Goal: Information Seeking & Learning: Compare options

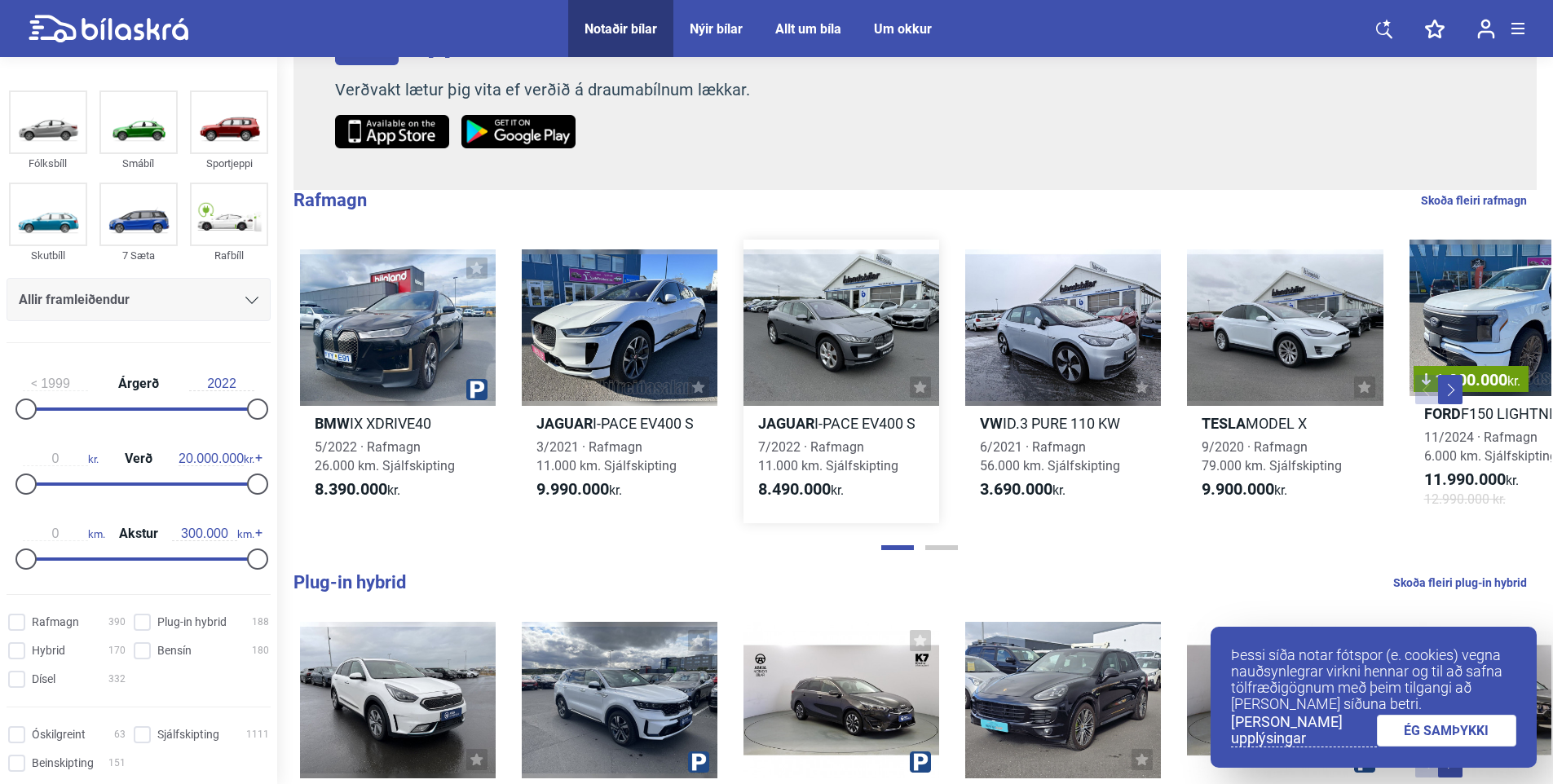
scroll to position [407, 0]
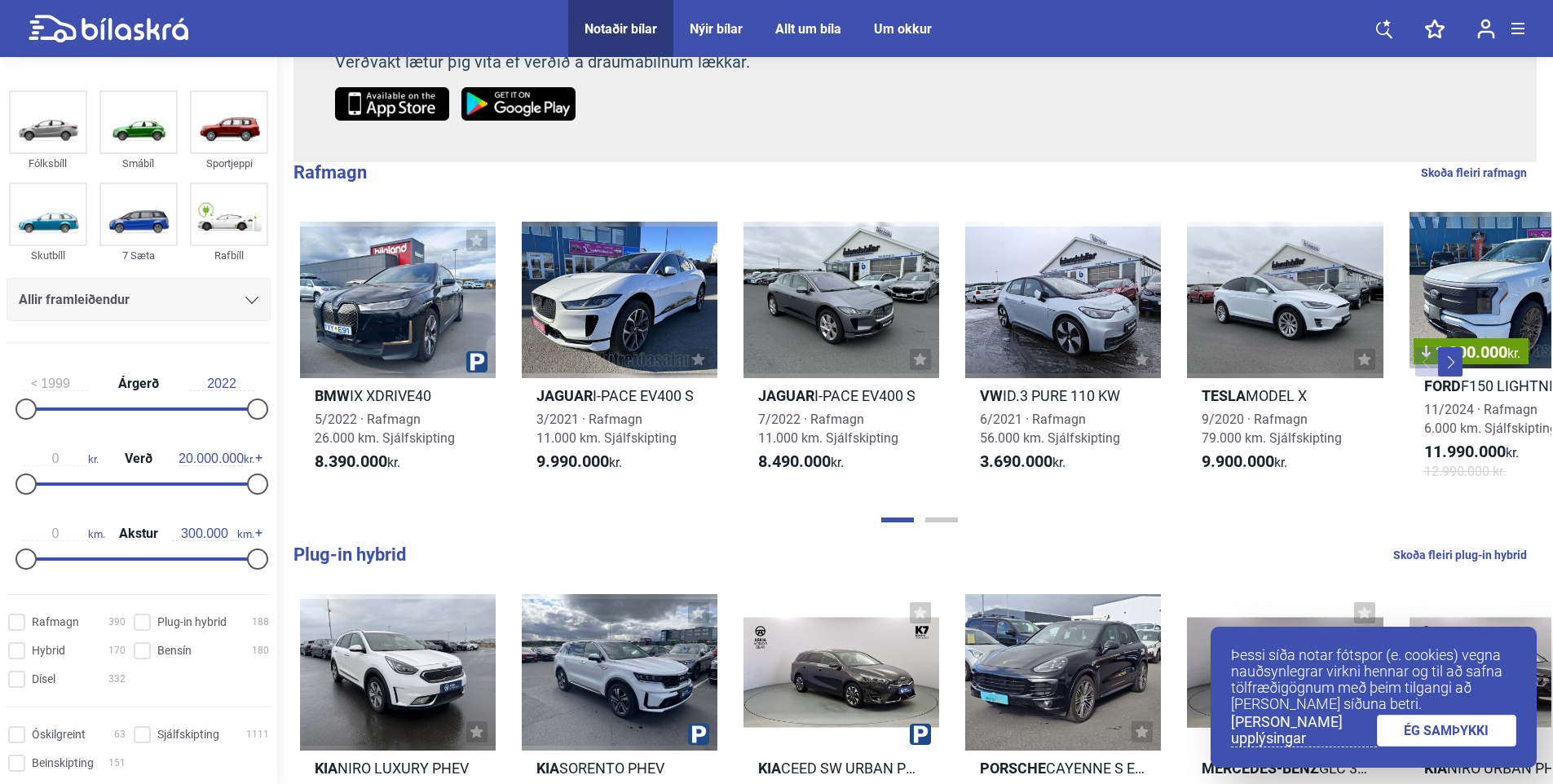
click at [1458, 734] on link "ÉG SAMÞYKKI" at bounding box center [1448, 730] width 140 height 31
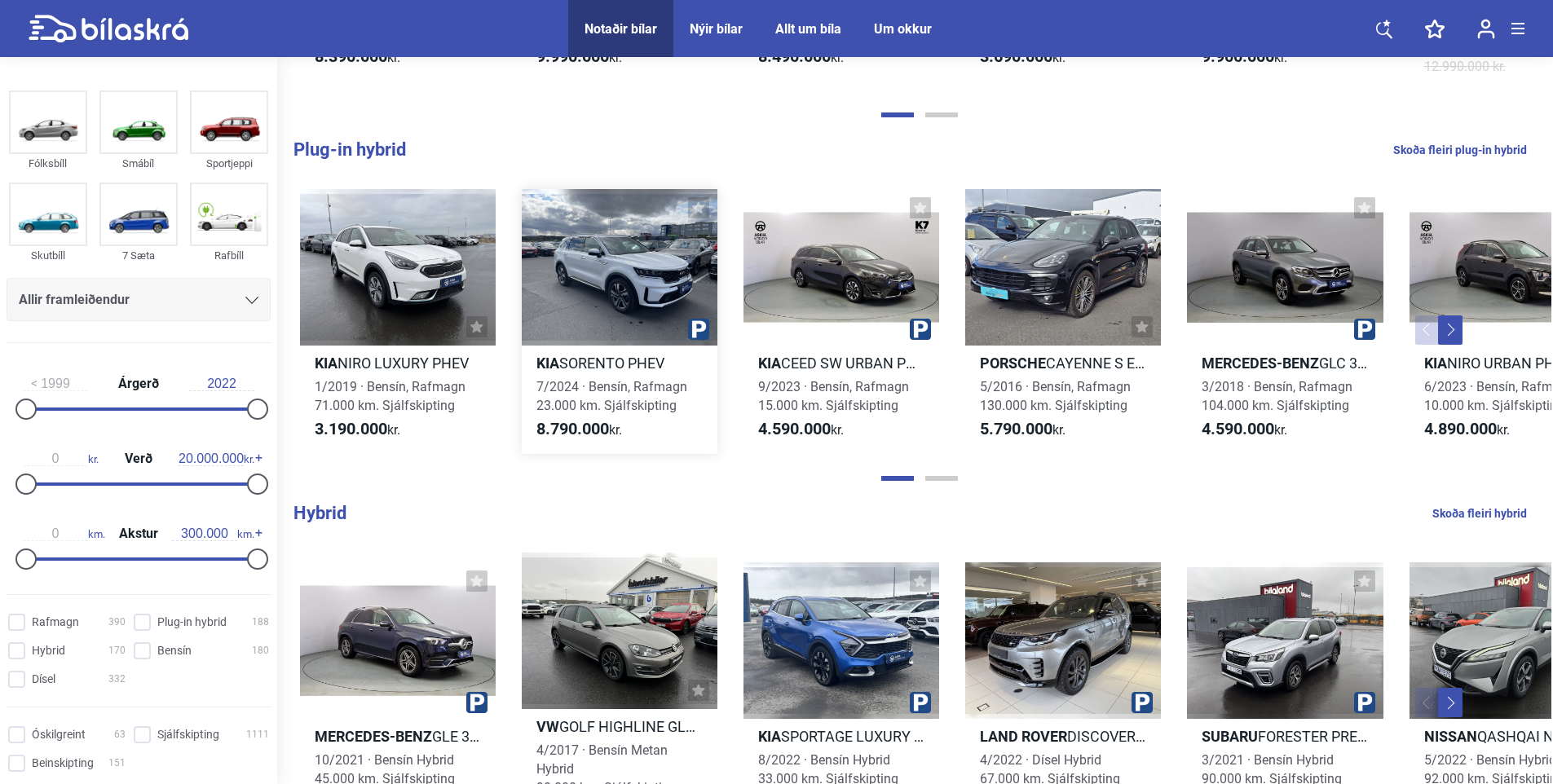
scroll to position [815, 0]
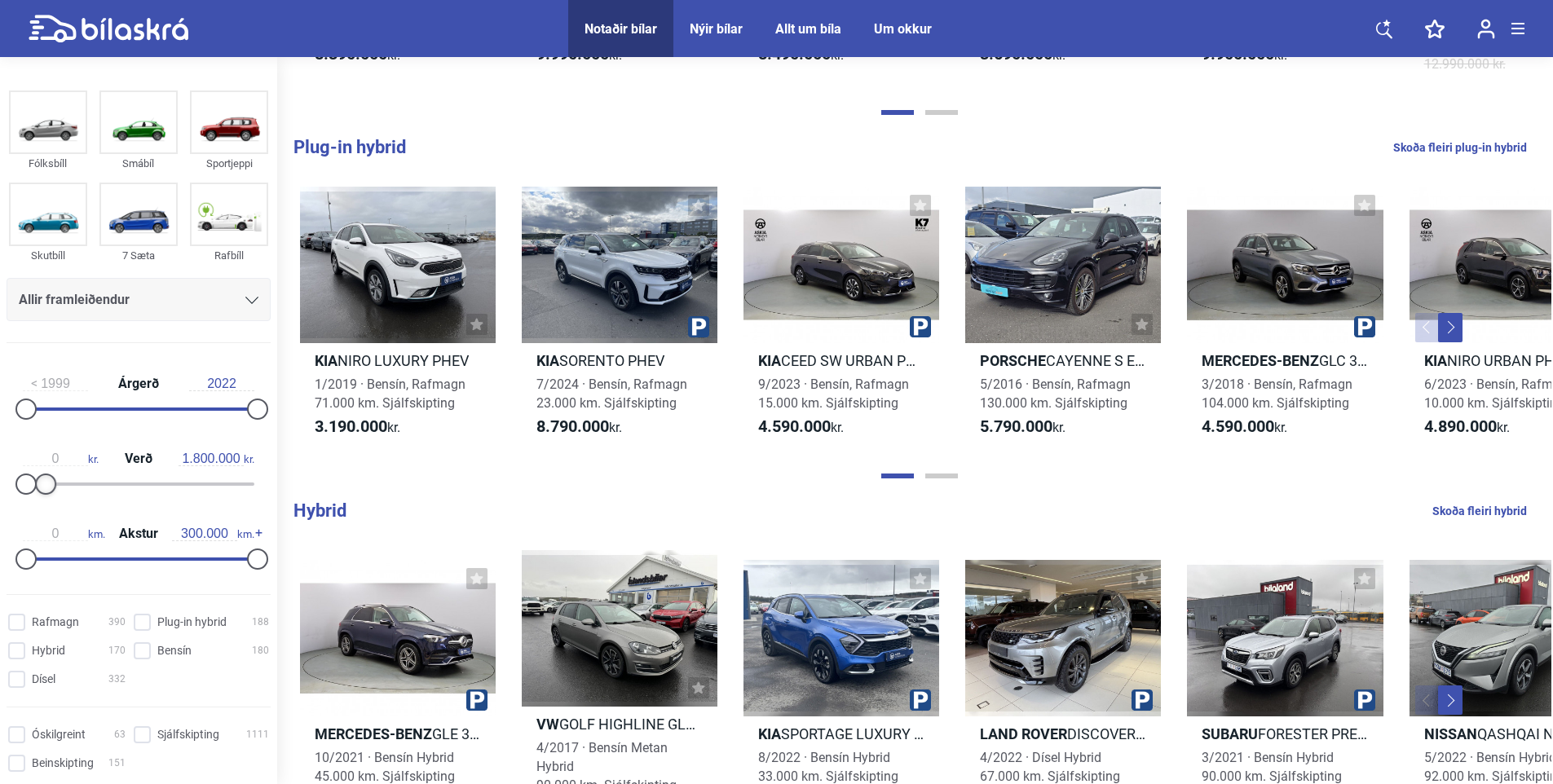
type input "1.900.000"
drag, startPoint x: 257, startPoint y: 494, endPoint x: 53, endPoint y: 494, distance: 204.0
click at [53, 494] on div "0 kr. Verð 1.900.000 kr." at bounding box center [139, 468] width 264 height 75
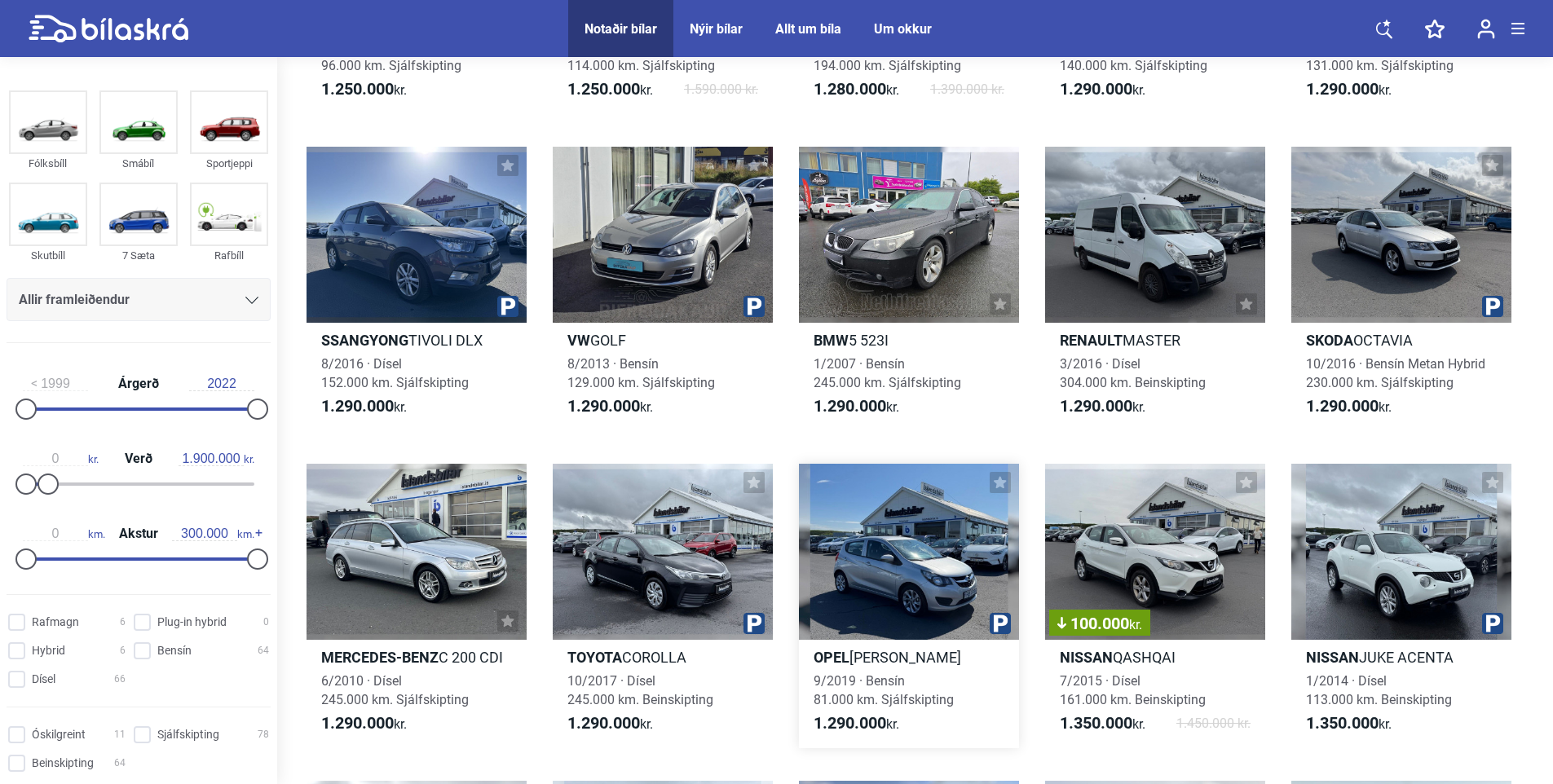
scroll to position [3505, 0]
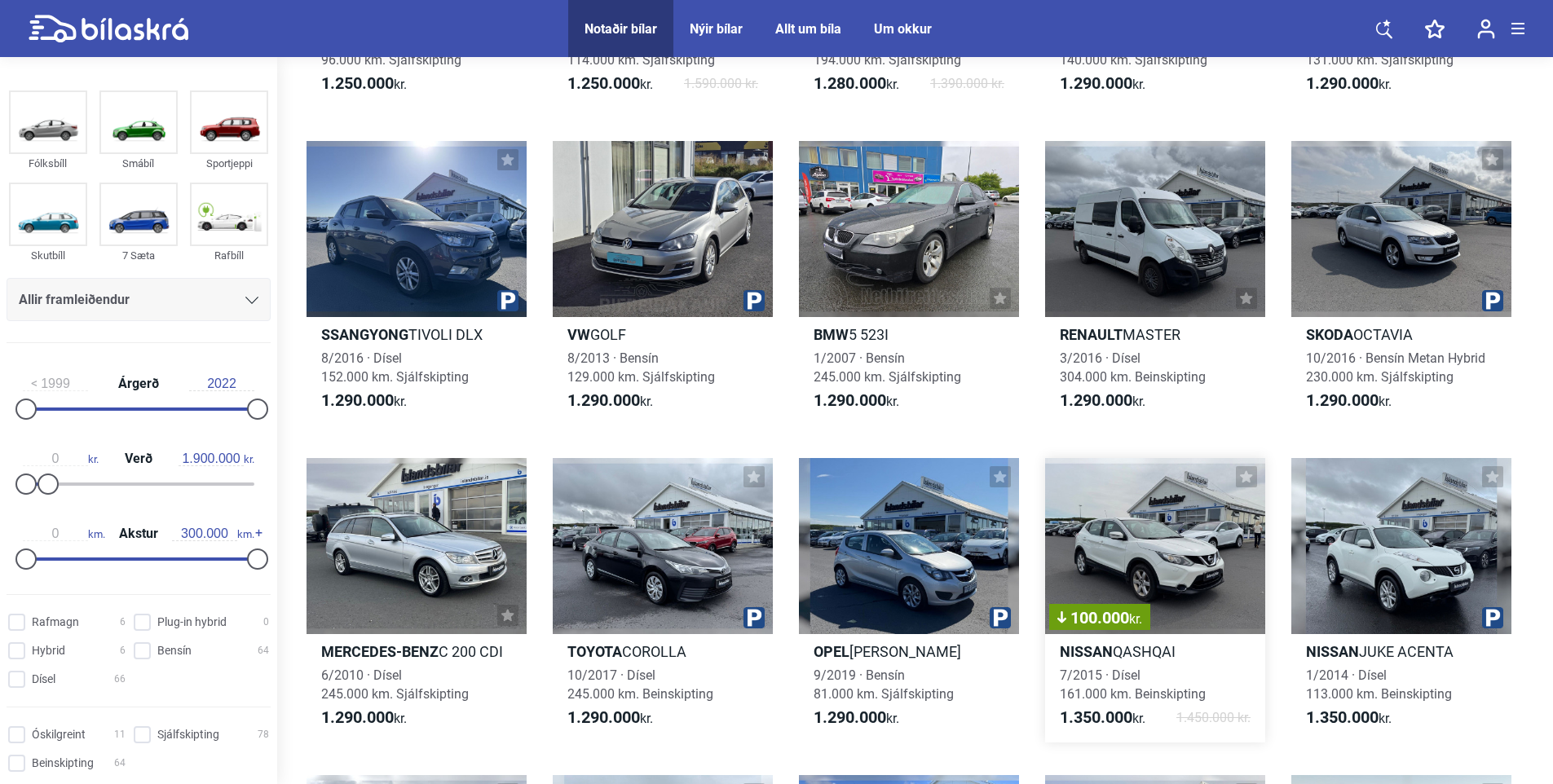
click at [1154, 551] on div "100.000 kr." at bounding box center [1155, 547] width 220 height 177
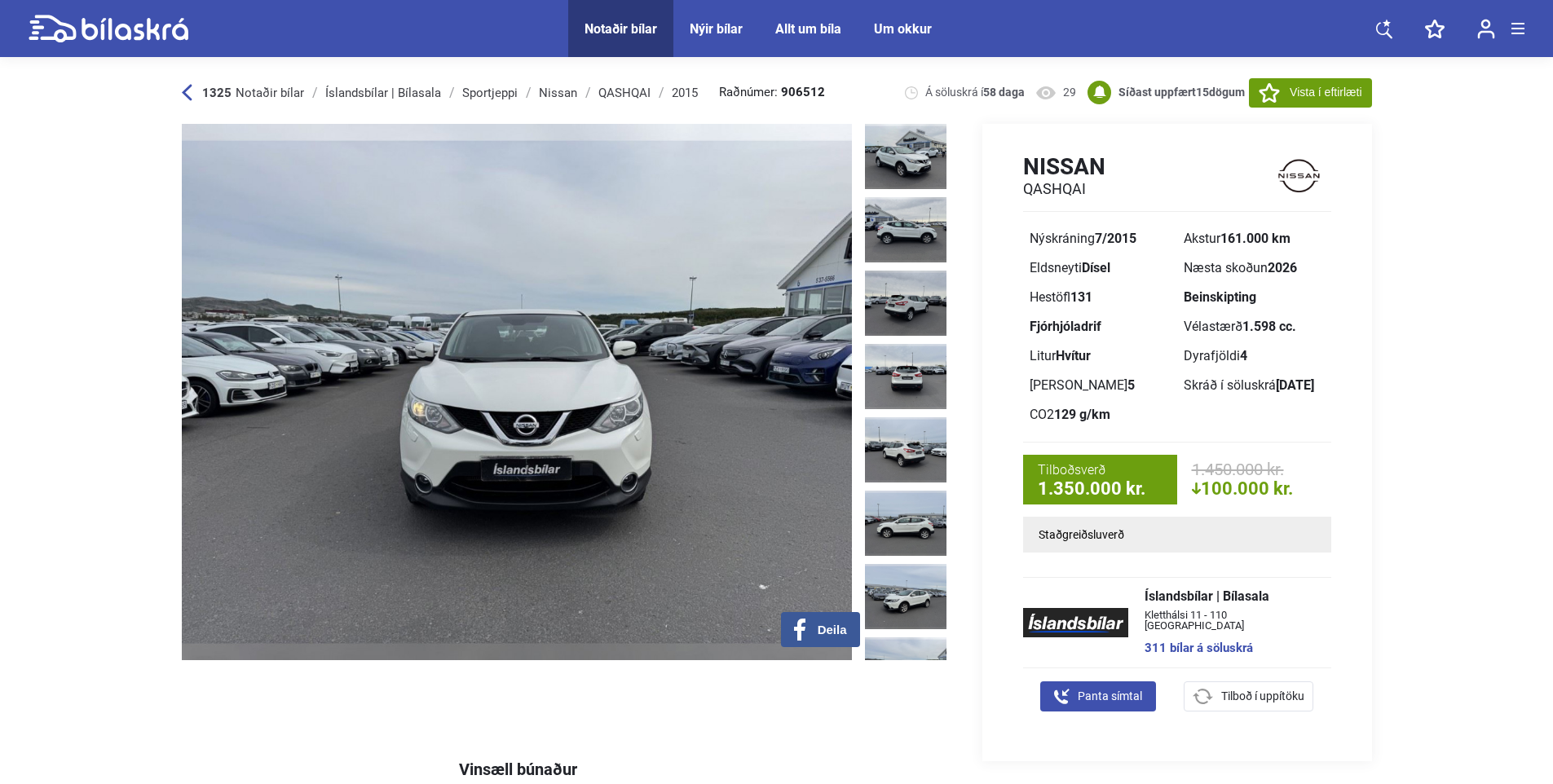
click at [1152, 536] on p "Staðgreiðsluverð" at bounding box center [1177, 534] width 277 height 11
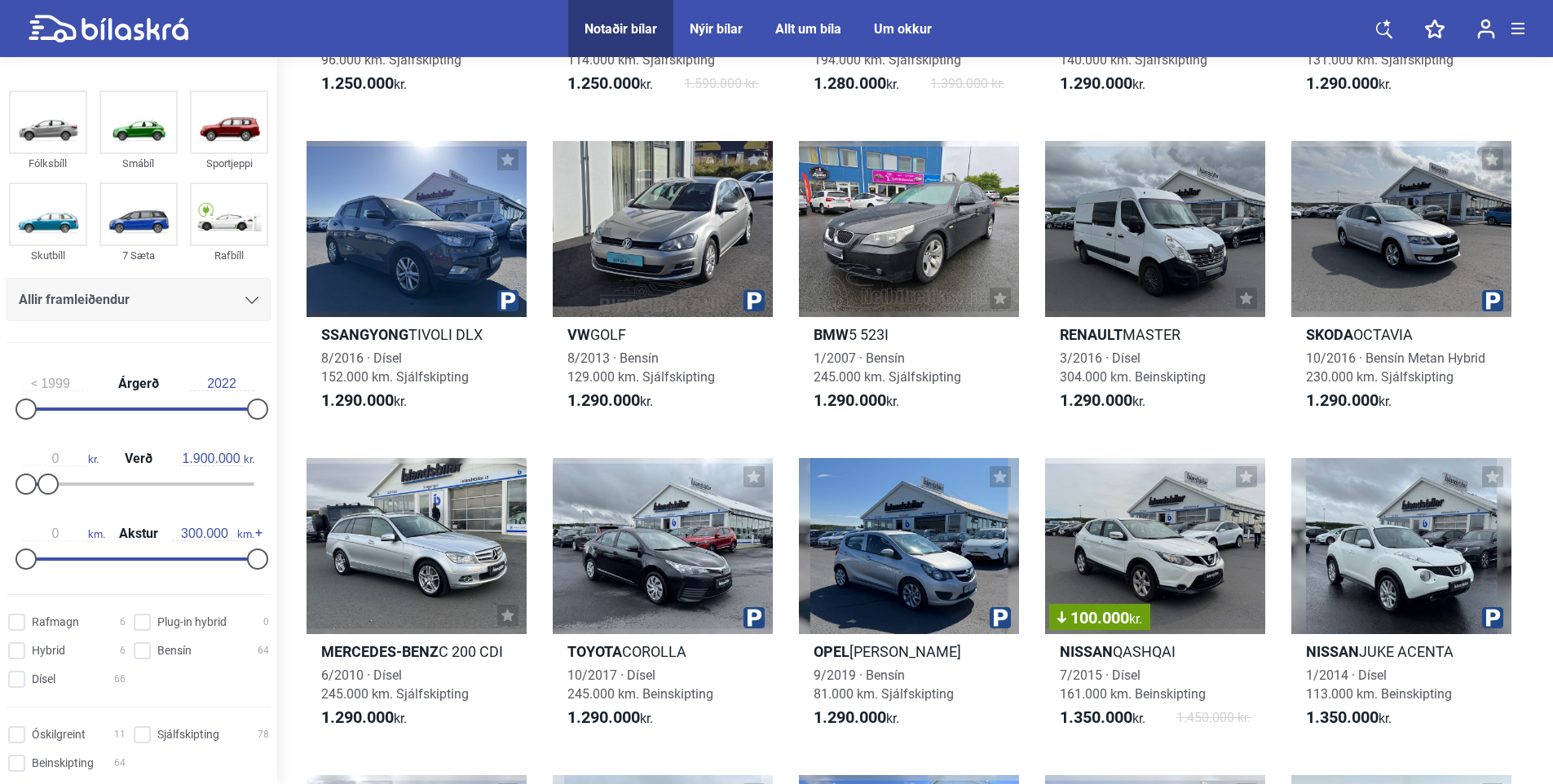
scroll to position [993, 0]
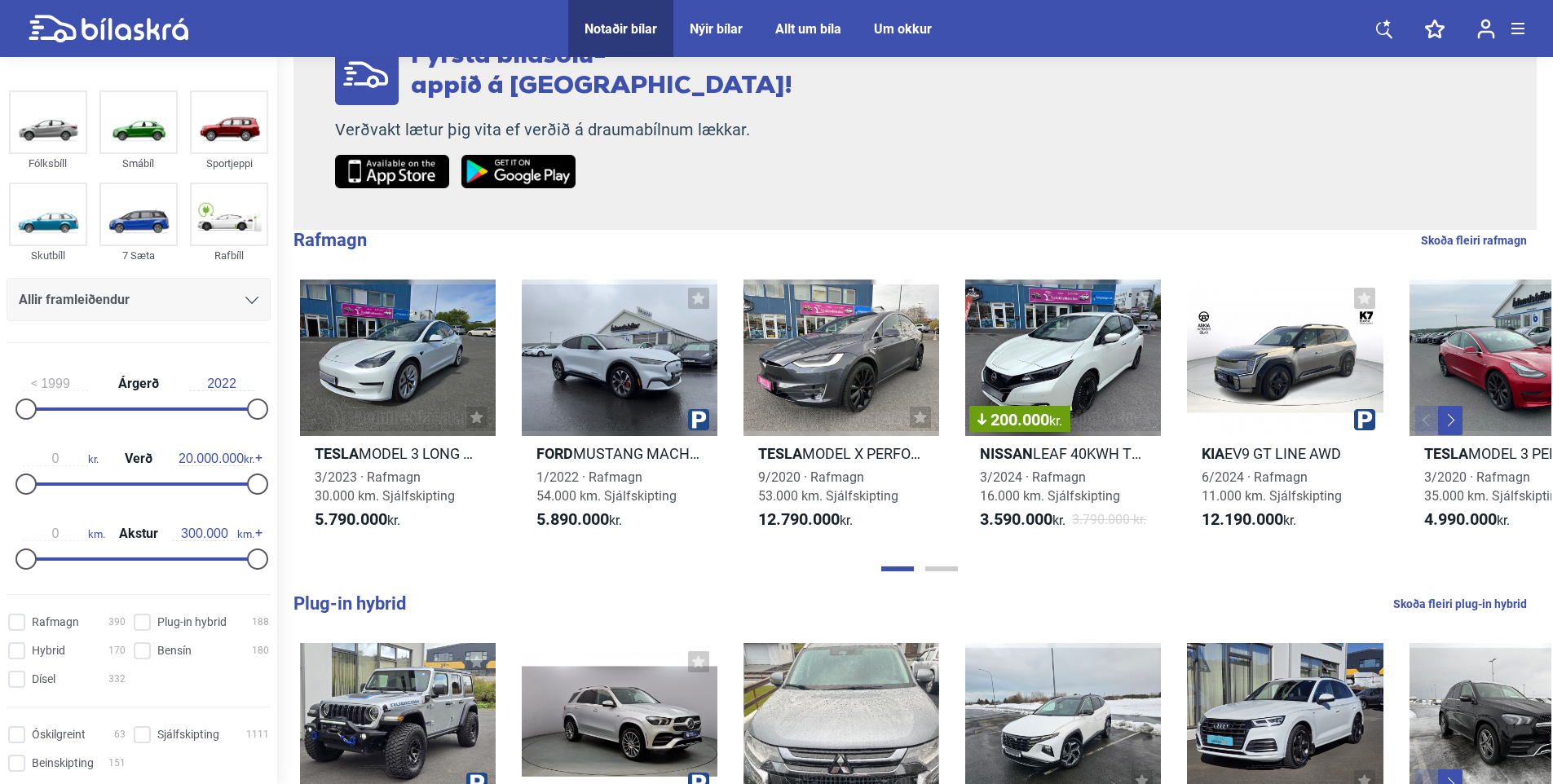
scroll to position [993, 0]
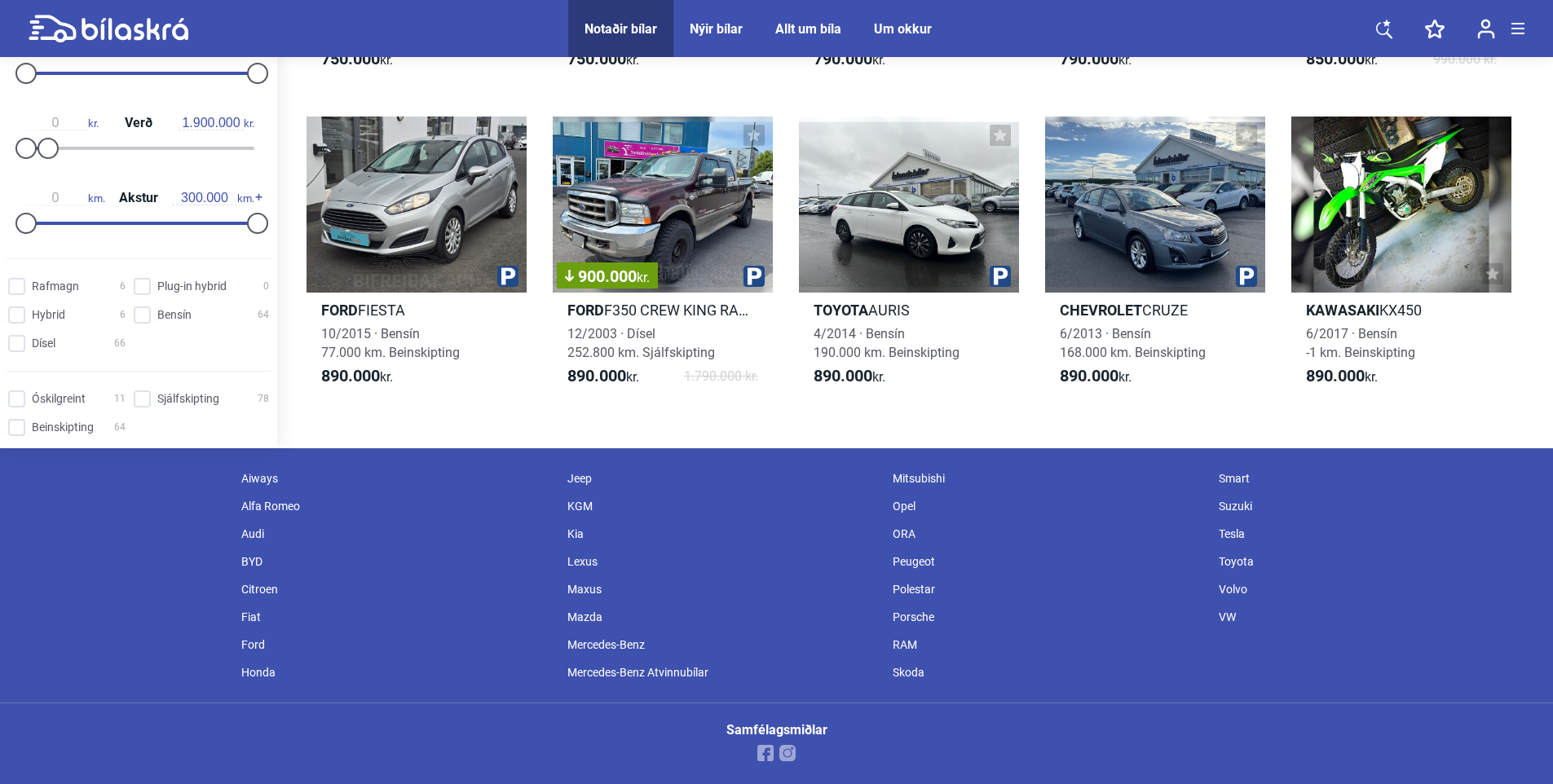
click at [241, 563] on div "BYD" at bounding box center [397, 561] width 327 height 28
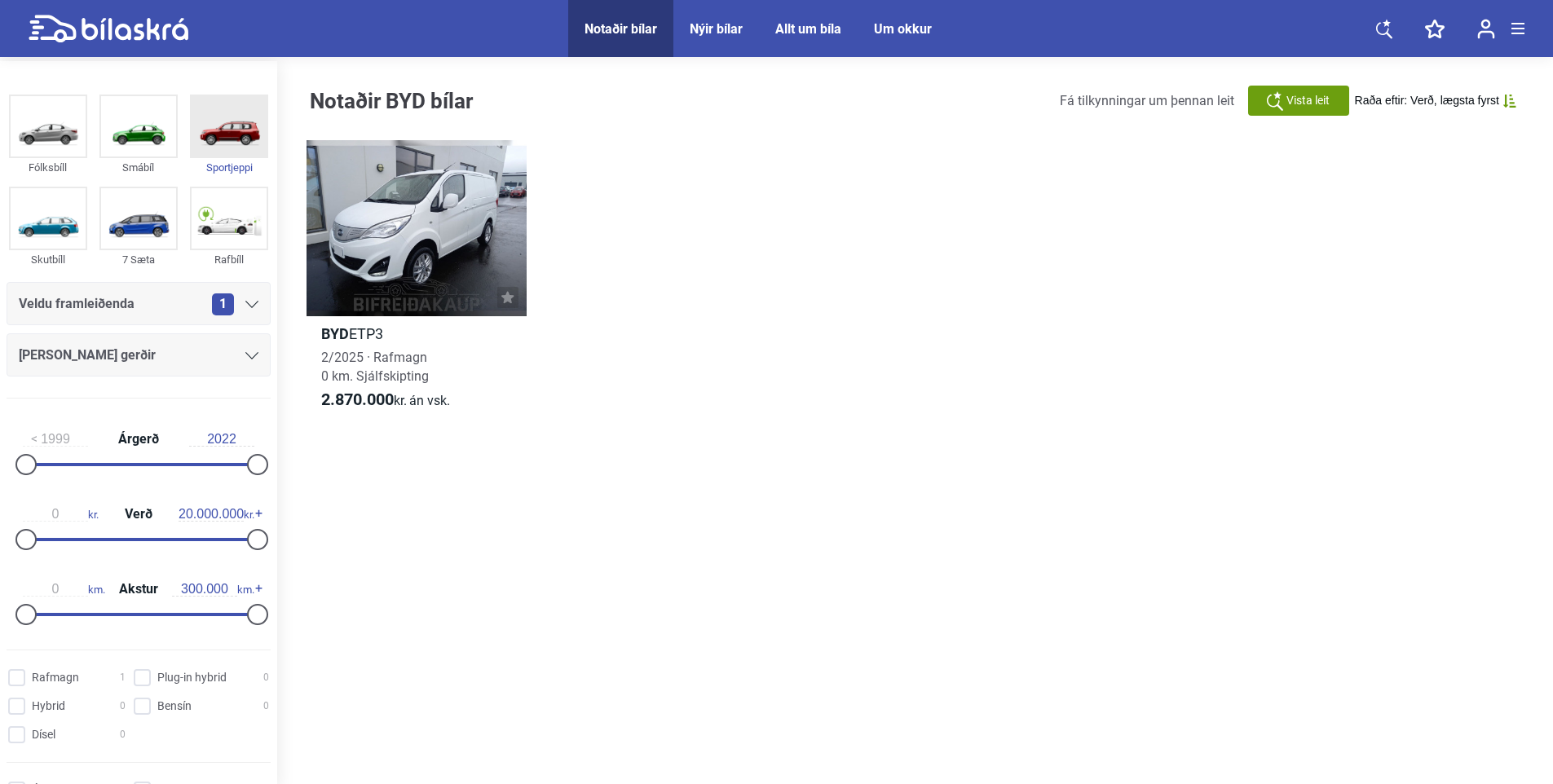
click at [228, 137] on img at bounding box center [229, 126] width 75 height 61
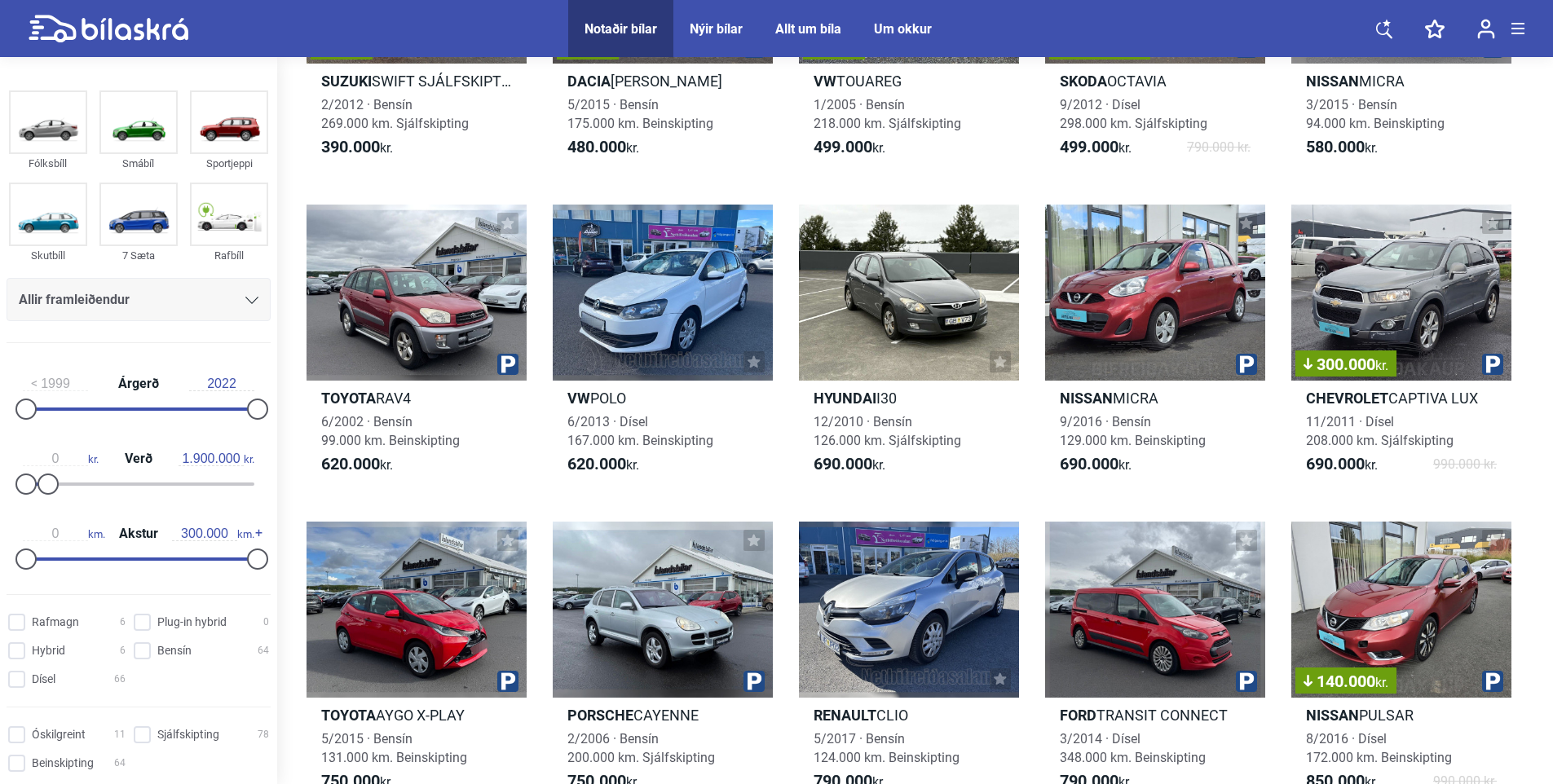
scroll to position [340, 0]
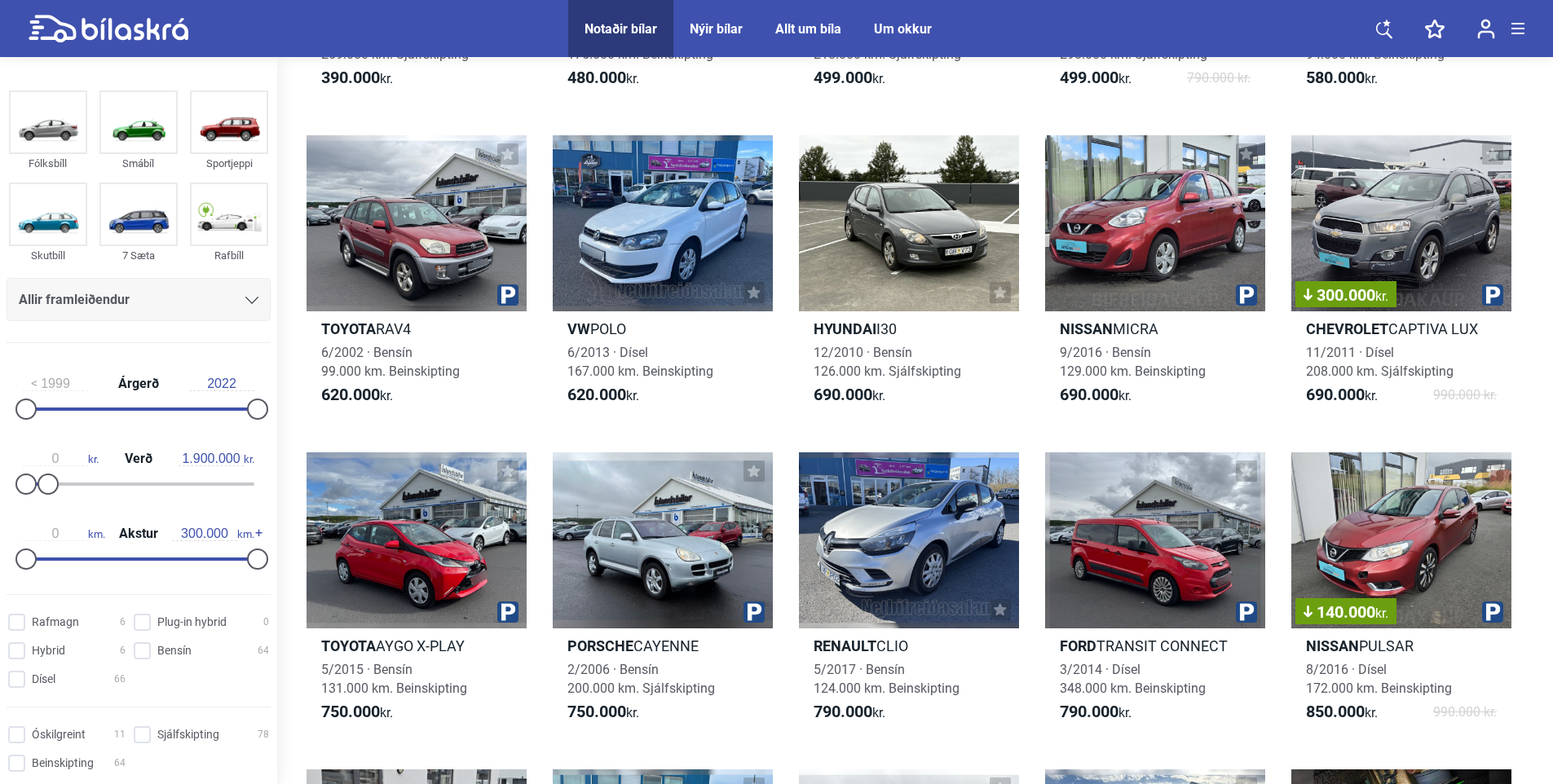
type input "20.000.000"
